Goal: Task Accomplishment & Management: Use online tool/utility

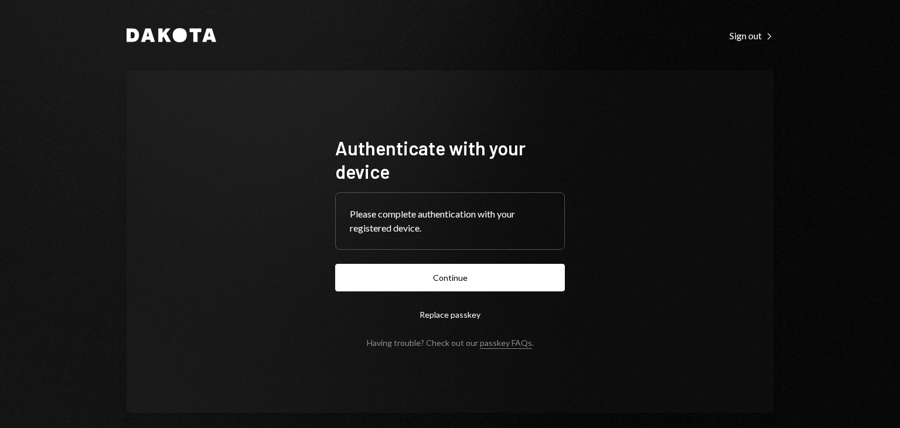
click at [419, 283] on button "Continue" at bounding box center [450, 278] width 230 height 28
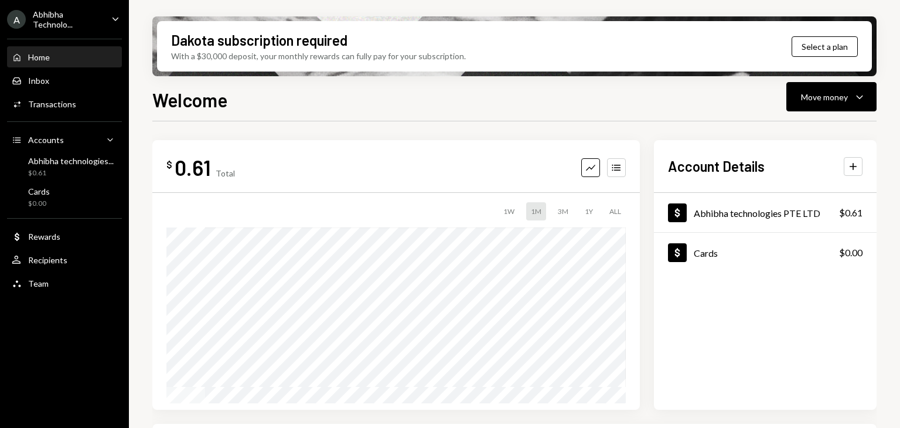
click at [551, 115] on div "Welcome Move money Caret Down $ 0.61 Total Graph Accounts 1W 1M 3M 1Y ALL Accou…" at bounding box center [514, 292] width 725 height 412
click at [821, 110] on button "Move money Caret Down" at bounding box center [832, 96] width 90 height 29
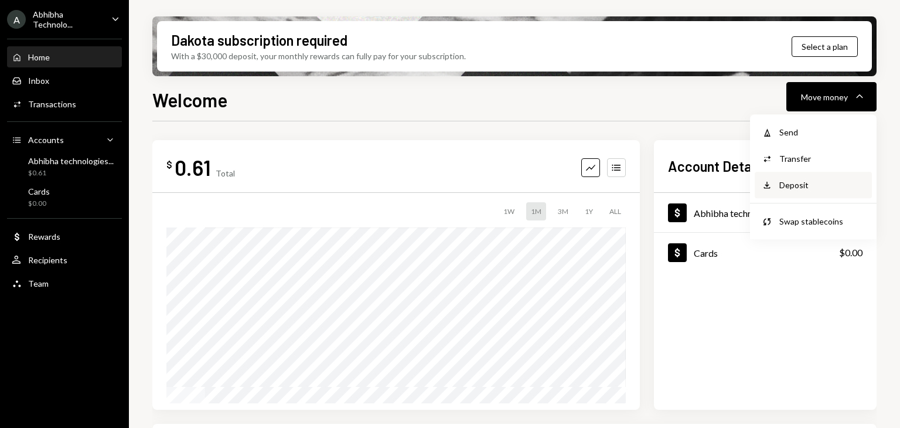
click at [790, 186] on div "Deposit" at bounding box center [823, 185] width 86 height 12
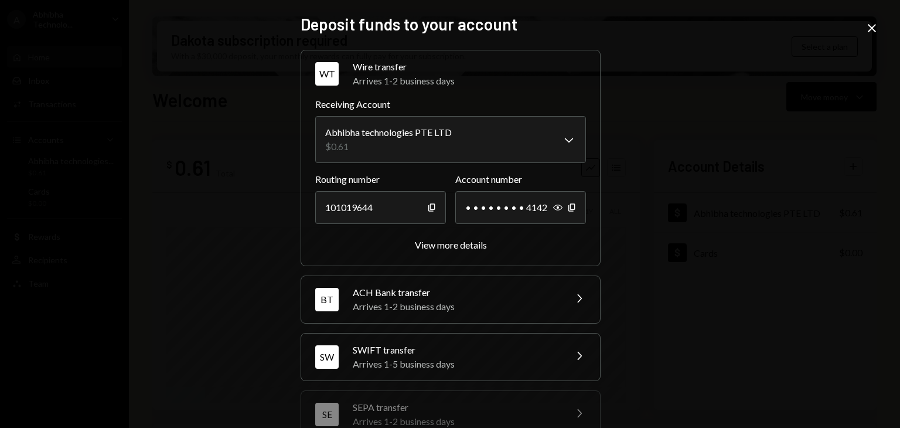
click at [380, 358] on div "Arrives 1-5 business days" at bounding box center [455, 364] width 205 height 14
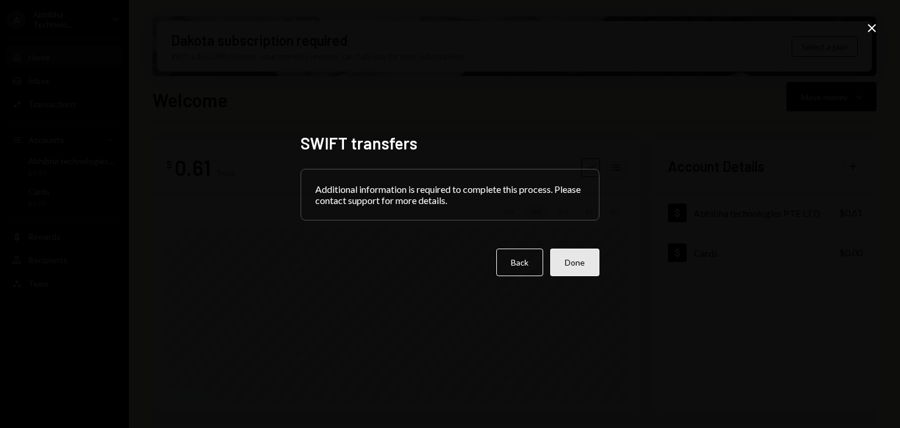
click at [568, 257] on button "Done" at bounding box center [574, 263] width 49 height 28
